Goal: Task Accomplishment & Management: Manage account settings

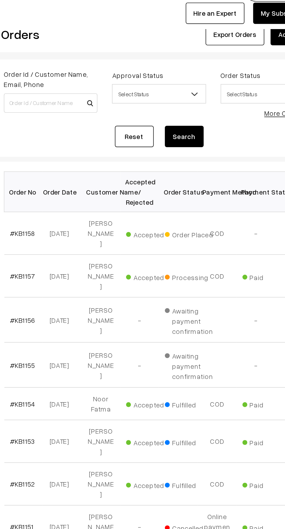
scroll to position [1, 0]
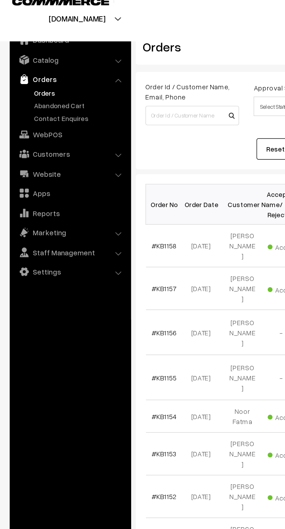
click at [43, 73] on link "Abandoned Cart" at bounding box center [48, 72] width 58 height 6
